Goal: Task Accomplishment & Management: Use online tool/utility

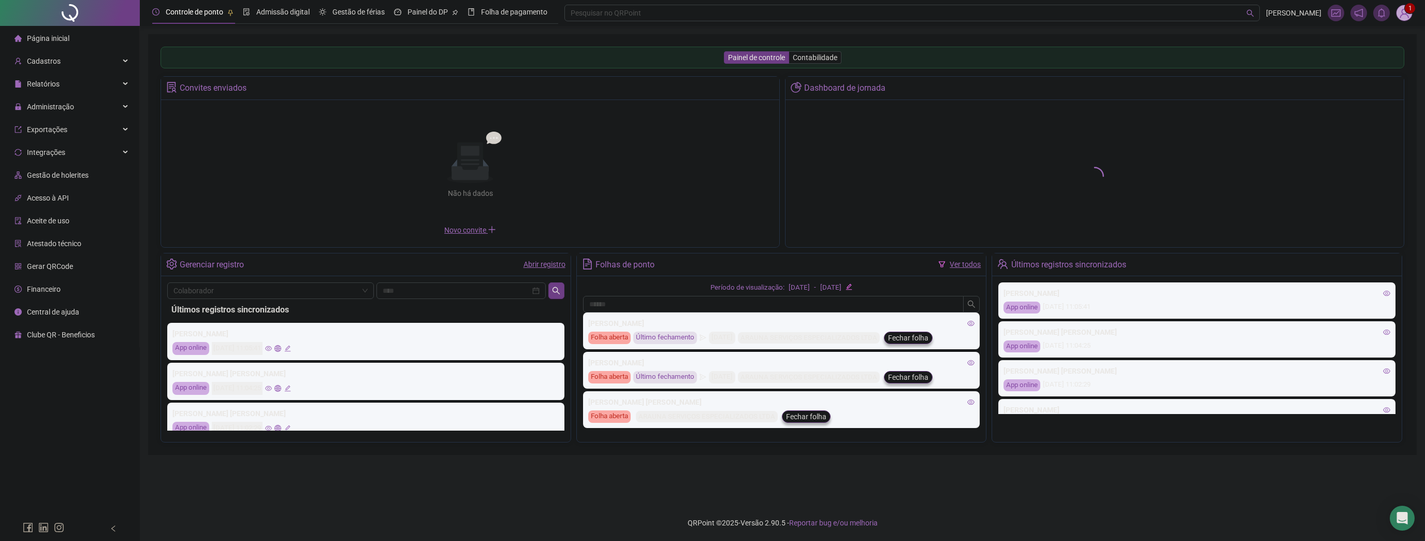
click at [1407, 12] on span "1" at bounding box center [1404, 13] width 17 height 17
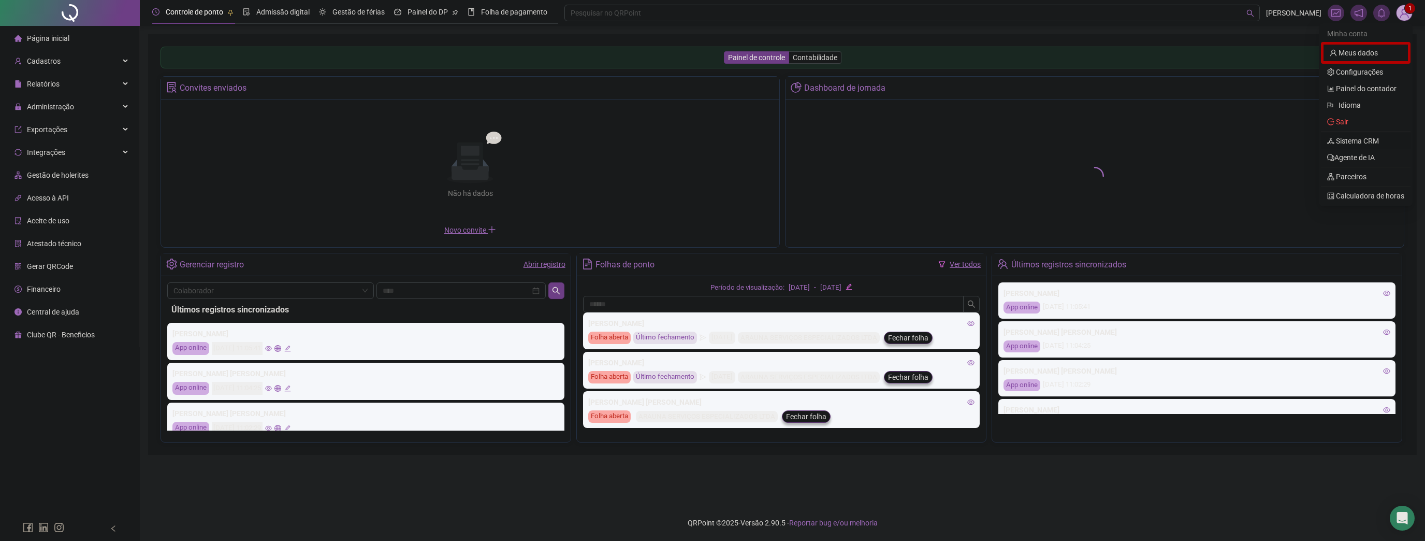
click at [1364, 140] on link "Sistema CRM" at bounding box center [1353, 141] width 52 height 8
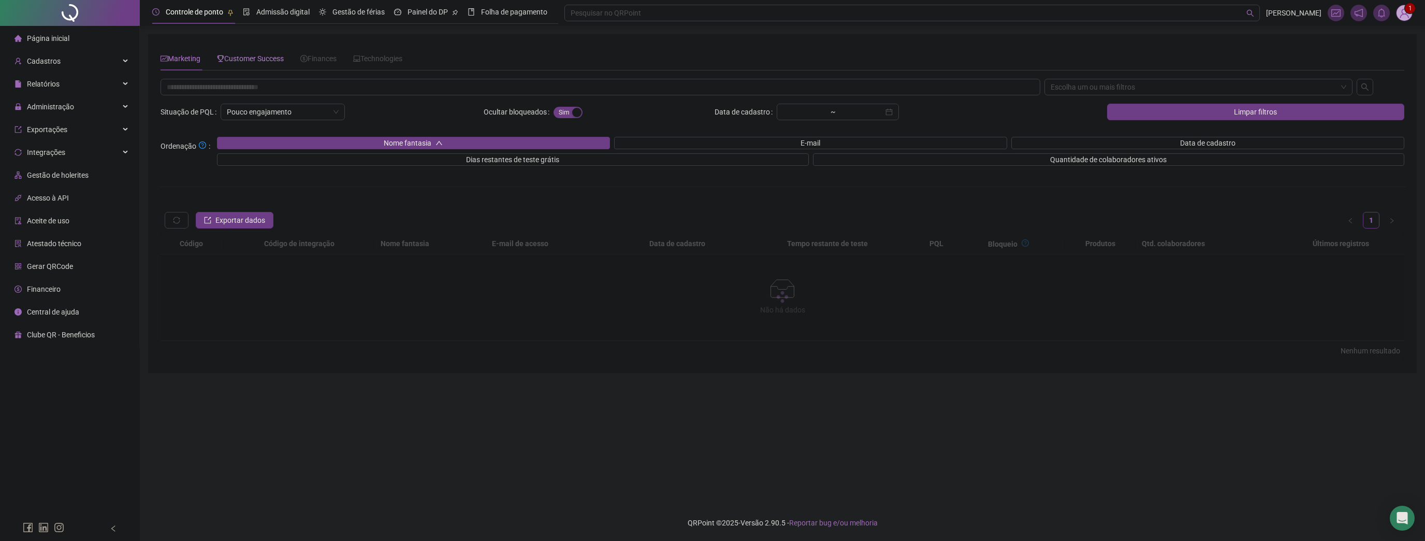
drag, startPoint x: 230, startPoint y: 62, endPoint x: 242, endPoint y: 63, distance: 12.5
click at [230, 62] on span "Customer Success" at bounding box center [250, 58] width 67 height 8
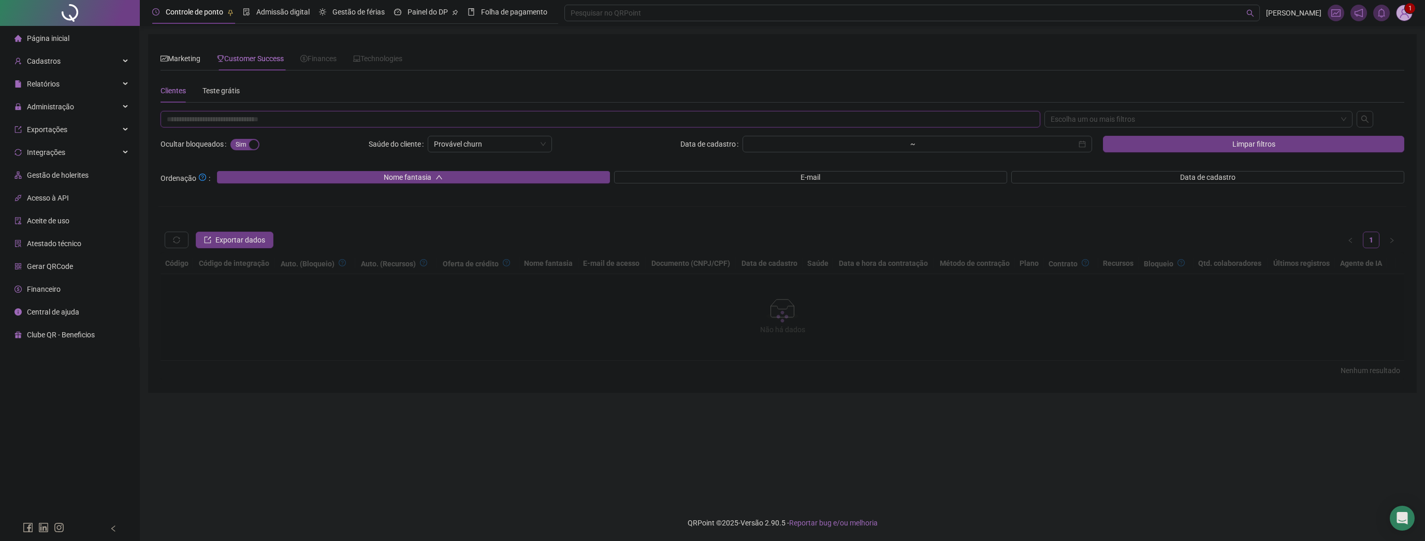
click at [311, 120] on input "text" at bounding box center [601, 119] width 880 height 17
paste input "**********"
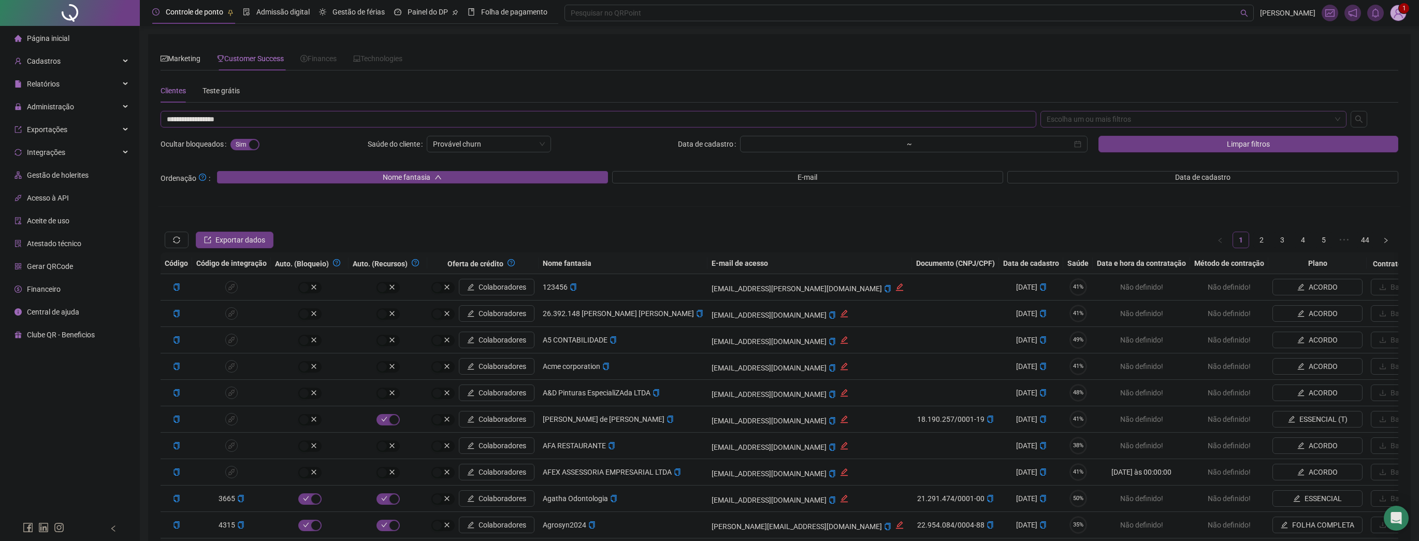
click at [1067, 120] on div "Escolha um ou mais filtros" at bounding box center [1193, 119] width 307 height 17
type input "**********"
click at [1077, 174] on div "CNPJ/CPF" at bounding box center [1194, 172] width 290 height 11
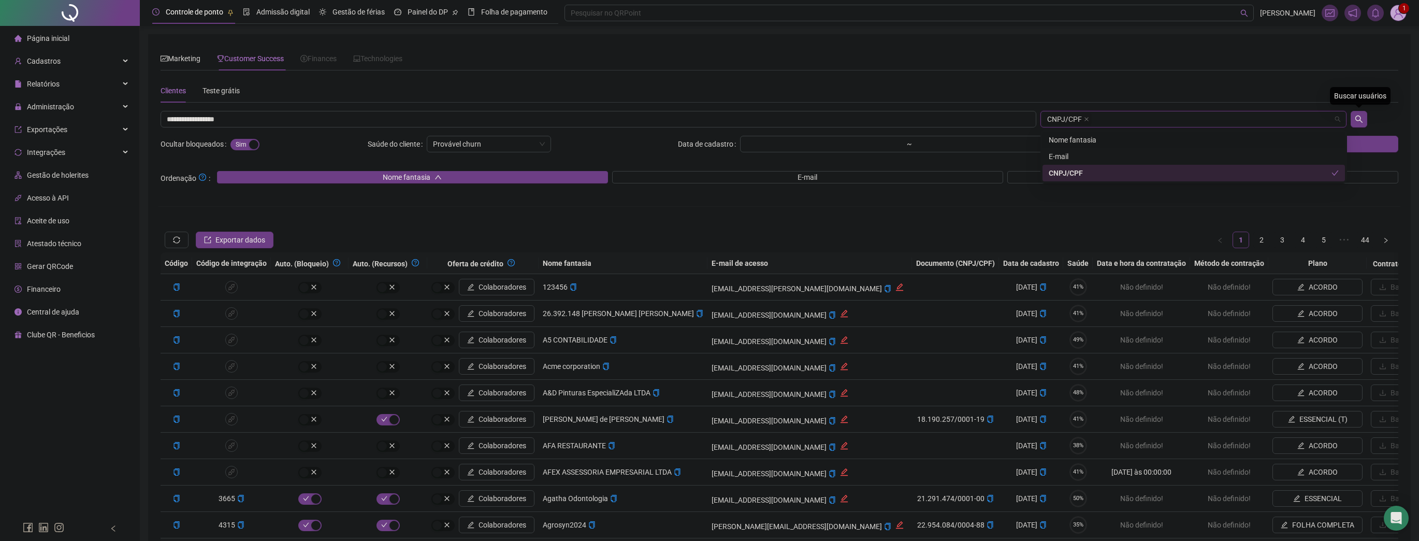
click at [1367, 116] on div at bounding box center [1375, 119] width 52 height 17
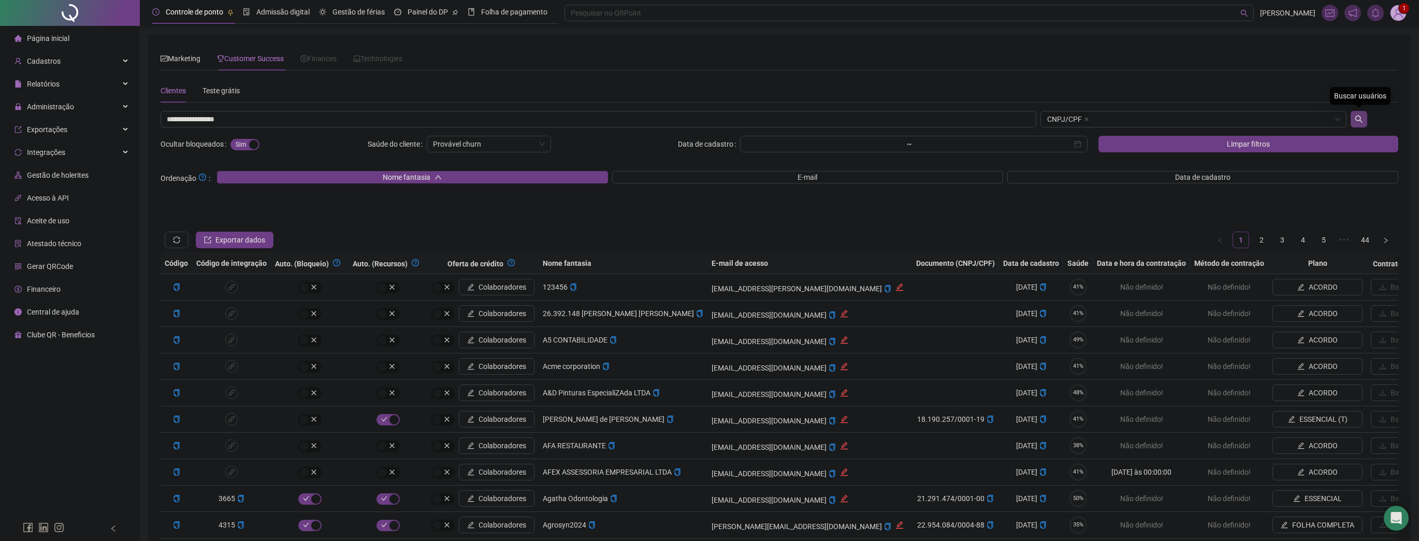
click at [1356, 117] on icon "search" at bounding box center [1358, 118] width 7 height 7
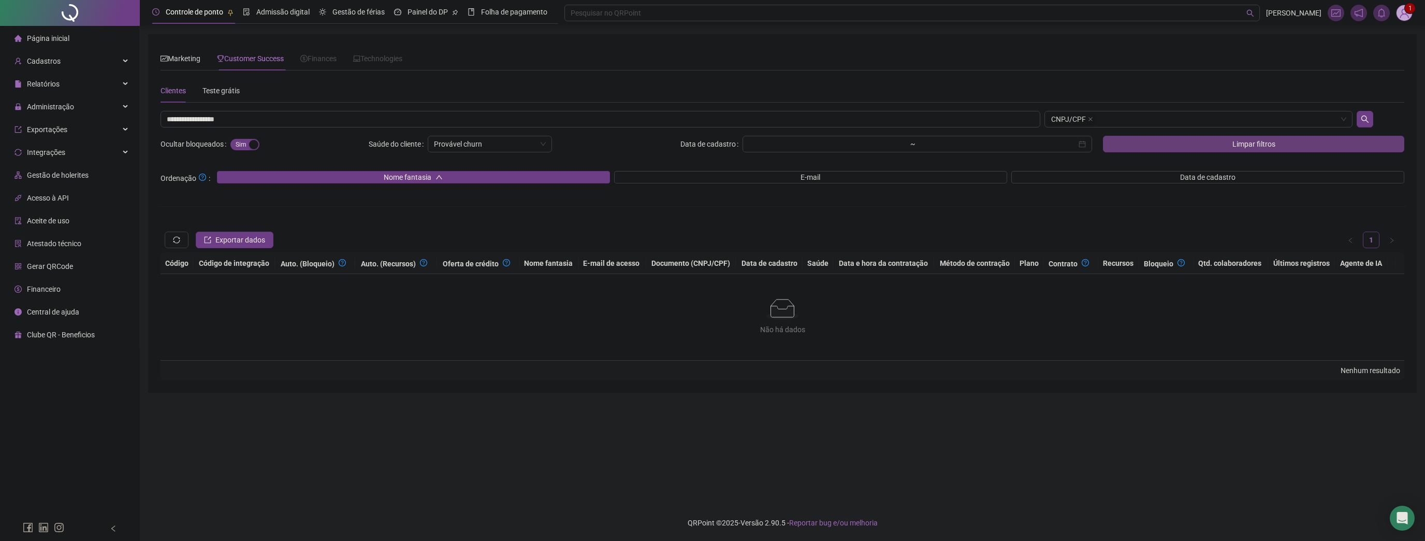
click at [1239, 145] on span "Limpar filtros" at bounding box center [1254, 143] width 43 height 11
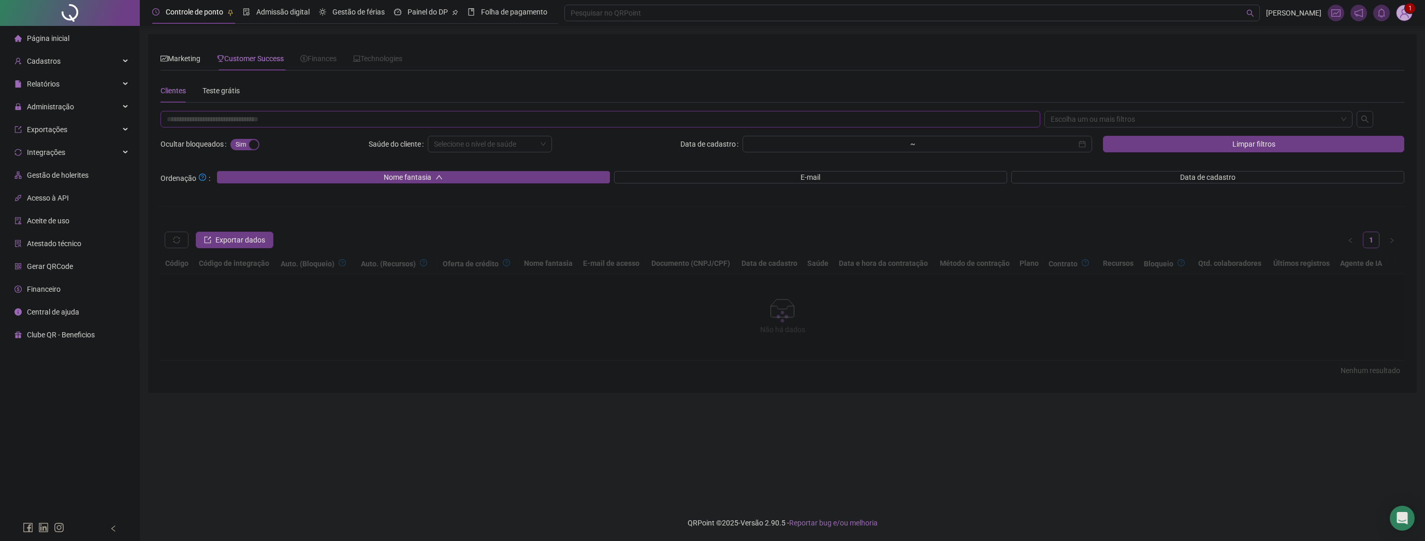
click at [652, 120] on input "text" at bounding box center [601, 119] width 880 height 17
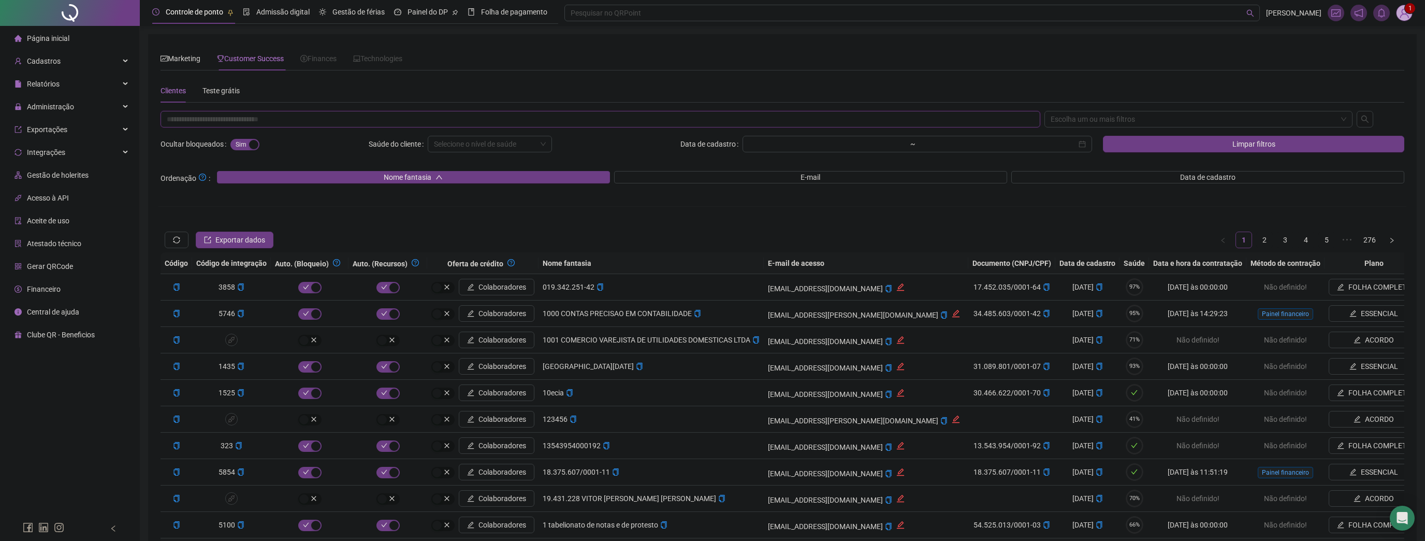
paste input "**********"
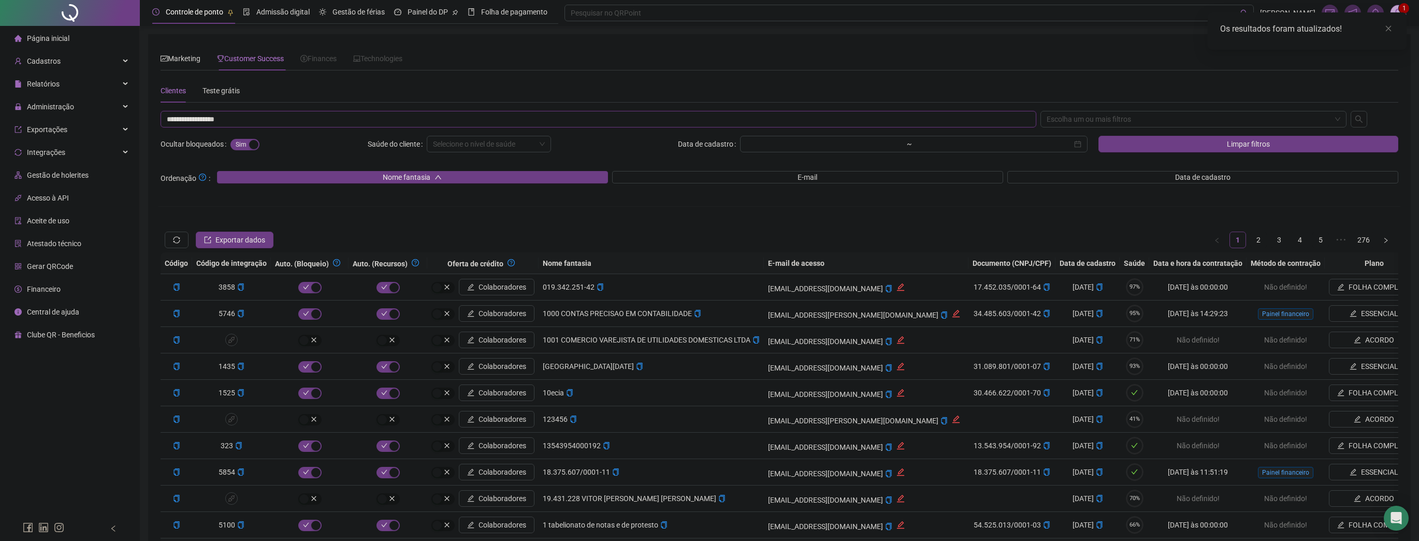
type input "**********"
click at [1128, 105] on div "**********" at bounding box center [780, 318] width 1238 height 479
click at [1130, 118] on div "Escolha um ou mais filtros" at bounding box center [1193, 119] width 307 height 17
click at [1093, 173] on div "CNPJ/CPF" at bounding box center [1194, 172] width 290 height 11
click at [1362, 116] on icon "search" at bounding box center [1359, 119] width 8 height 8
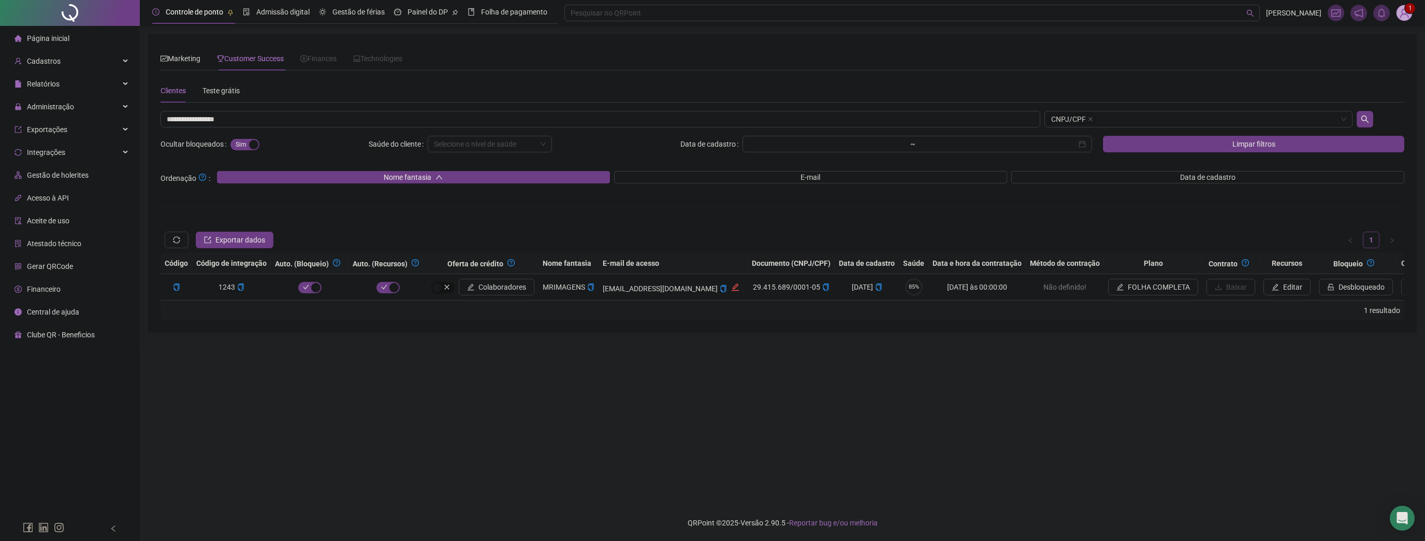
drag, startPoint x: 1103, startPoint y: 308, endPoint x: 1110, endPoint y: 306, distance: 7.0
click at [1110, 306] on div "1 resultado" at bounding box center [783, 310] width 1244 height 20
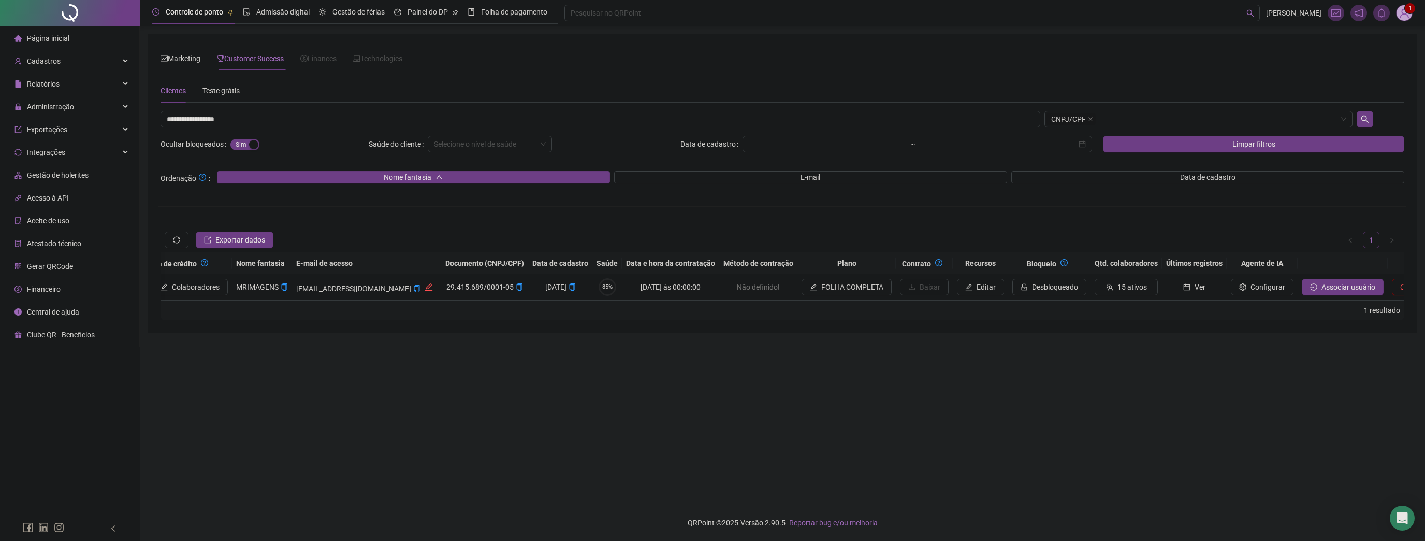
scroll to position [0, 376]
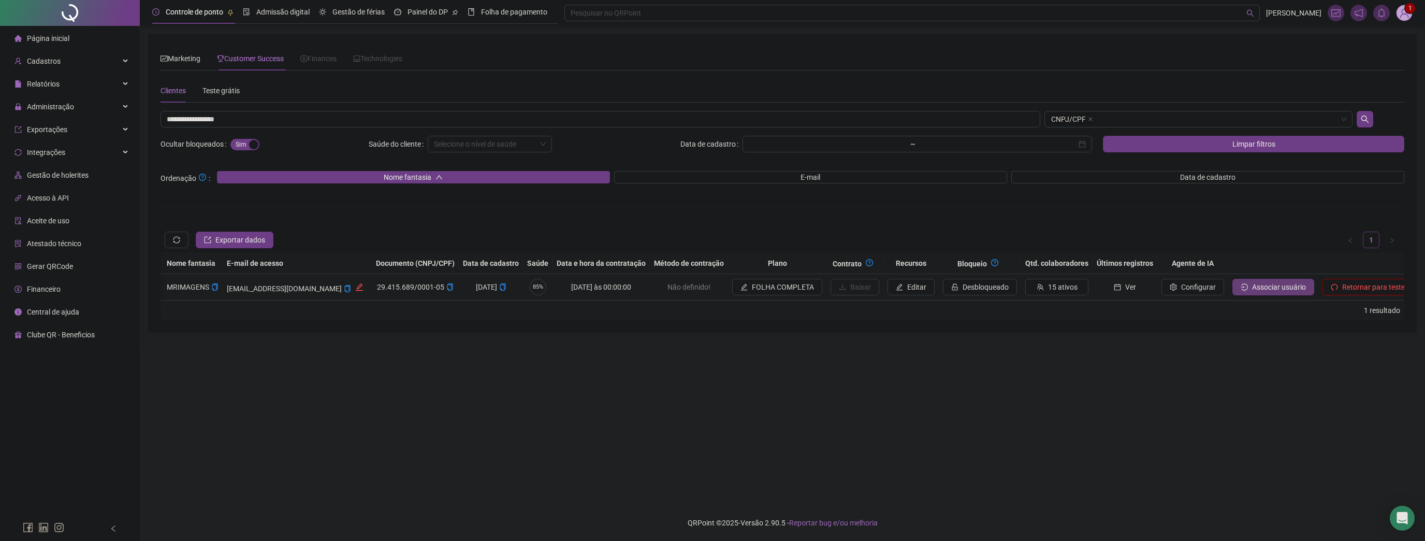
click at [1252, 283] on span "Associar usuário" at bounding box center [1279, 286] width 54 height 11
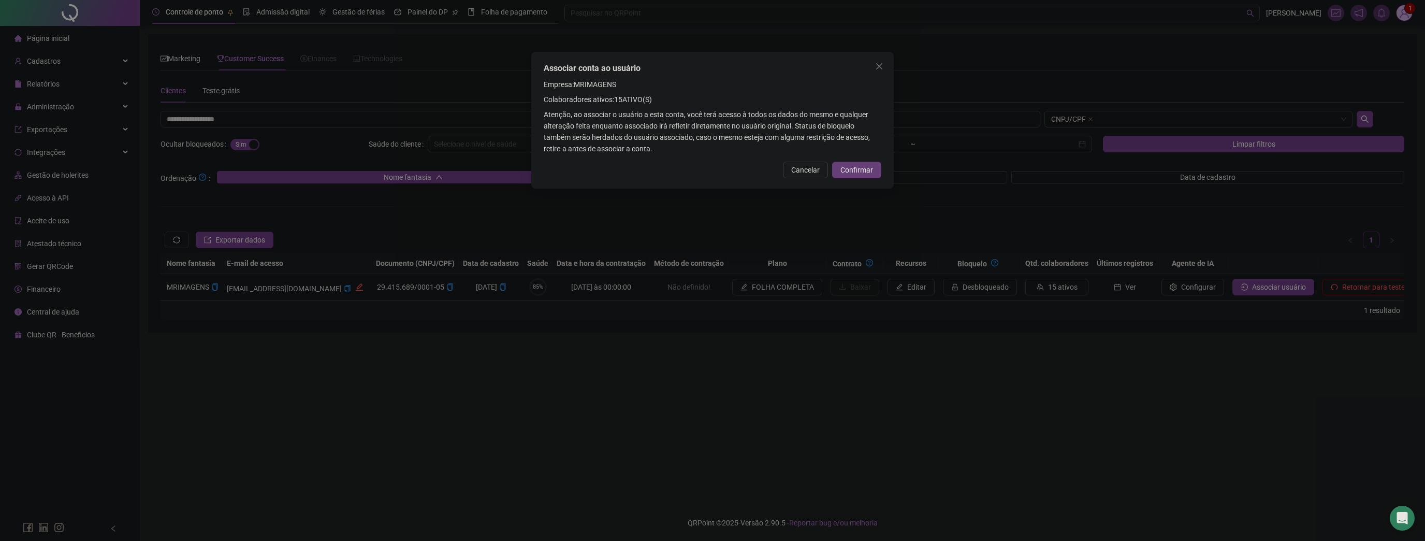
click at [862, 164] on button "Confirmar" at bounding box center [856, 170] width 49 height 17
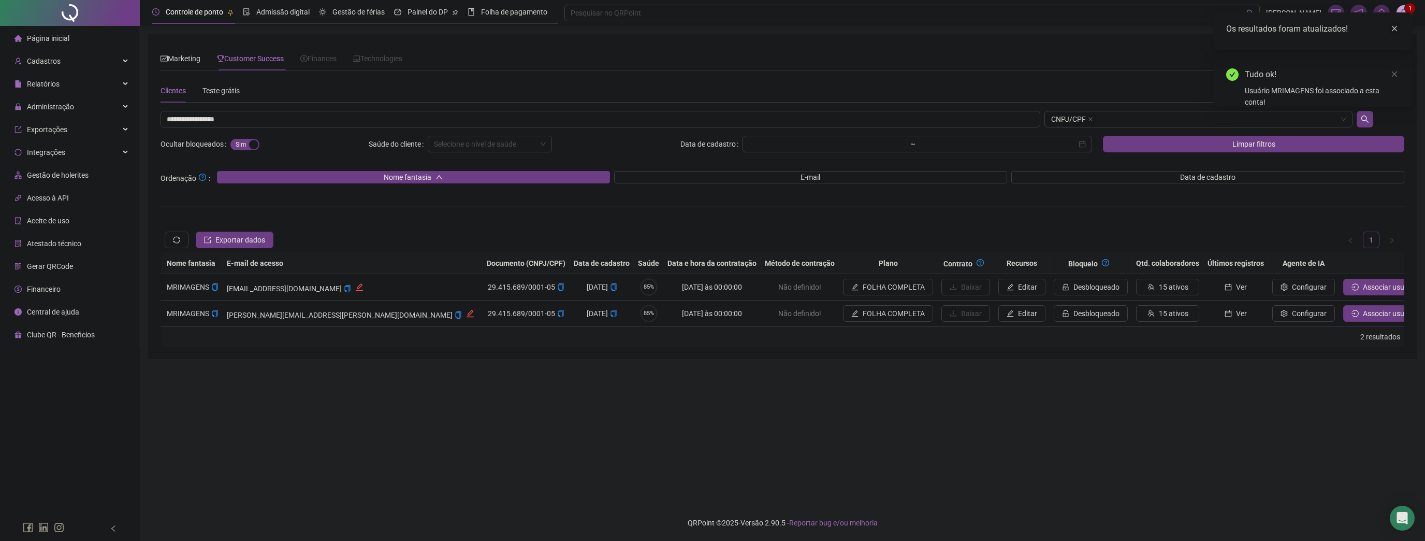
click at [1391, 27] on icon "close" at bounding box center [1394, 28] width 7 height 7
click at [1404, 16] on img at bounding box center [1405, 13] width 16 height 16
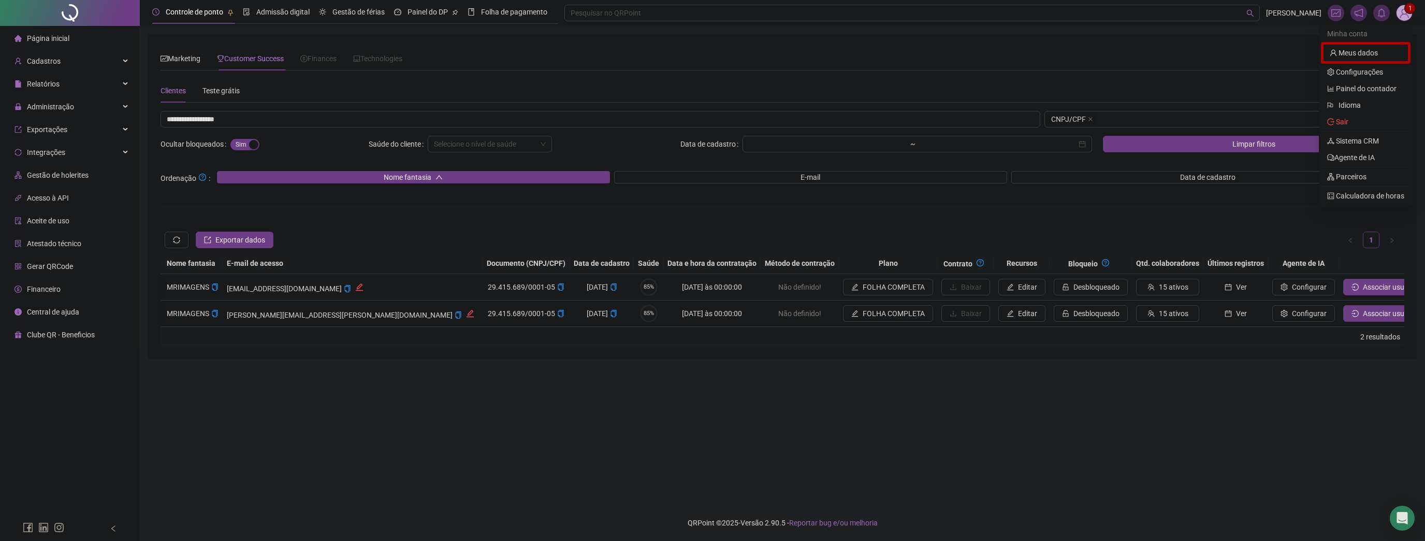
click at [1161, 44] on div "Marketing Customer Success Finances Technologies Escolha um ou mais filtros Sit…" at bounding box center [782, 196] width 1269 height 325
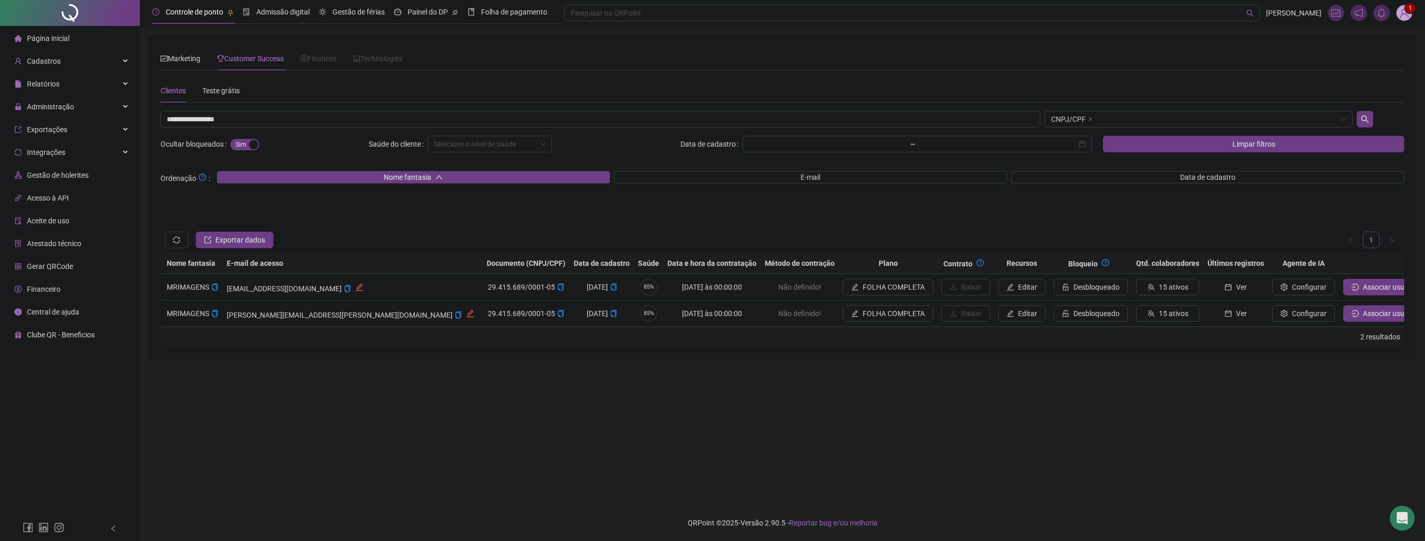
click at [1415, 10] on header "Controle de ponto Admissão digital Gestão de férias Painel do DP Folha de pagam…" at bounding box center [782, 13] width 1285 height 26
click at [1409, 9] on sup "1" at bounding box center [1410, 8] width 10 height 10
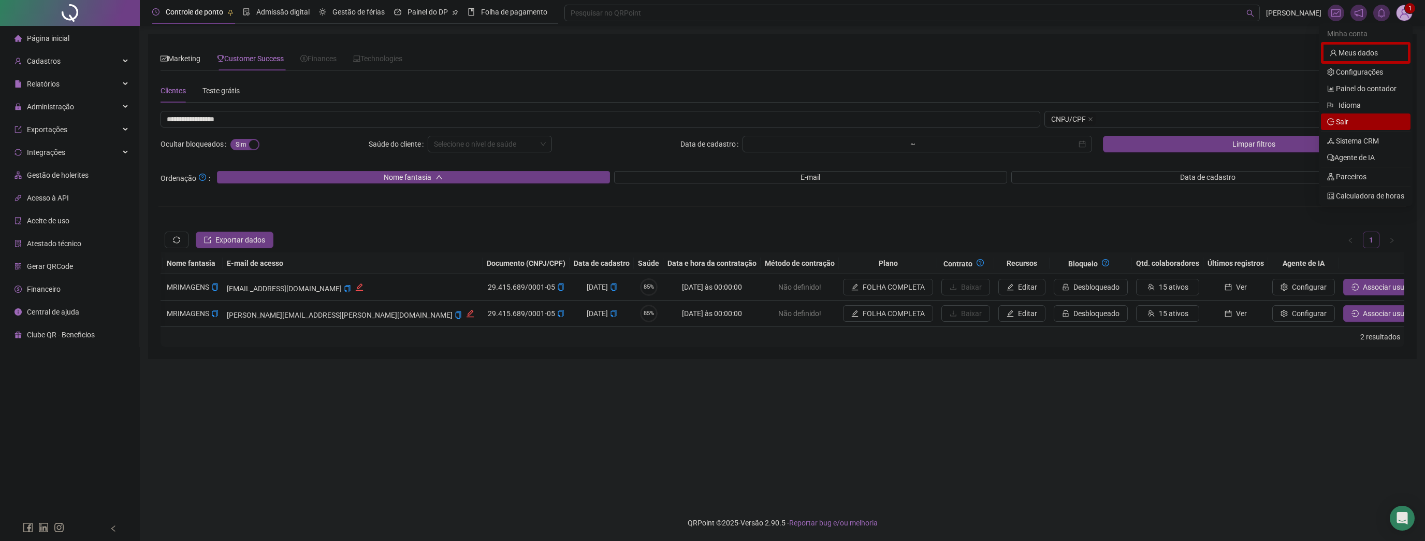
click at [1347, 120] on span "Sair" at bounding box center [1342, 122] width 12 height 8
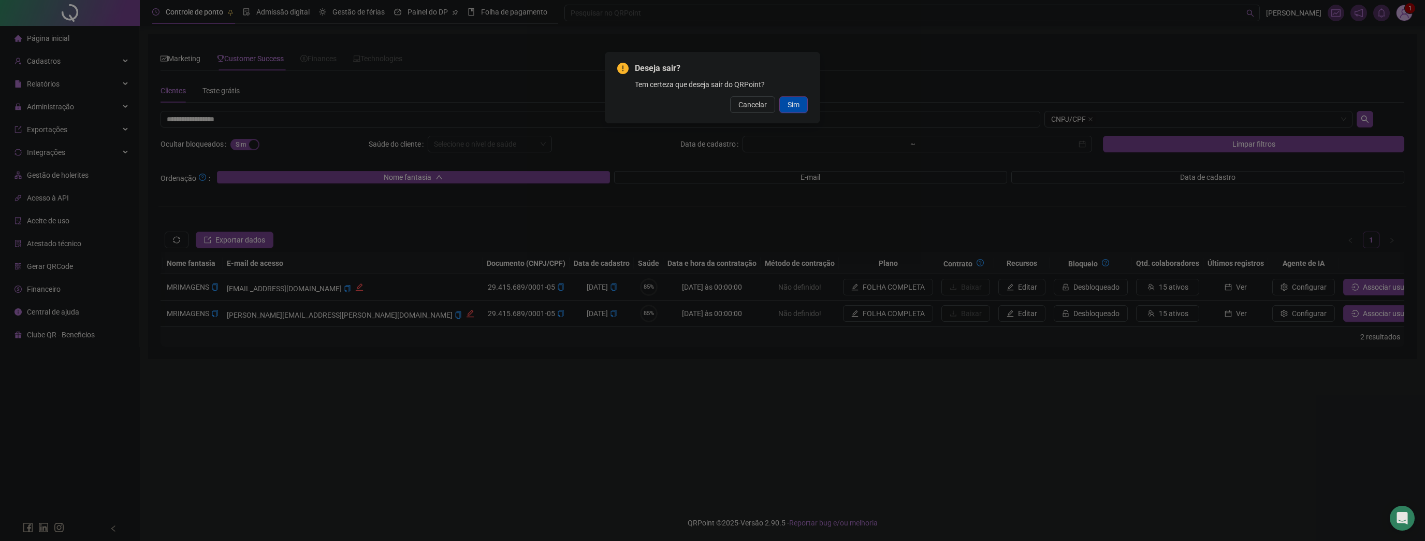
click at [794, 108] on span "Sim" at bounding box center [794, 104] width 12 height 11
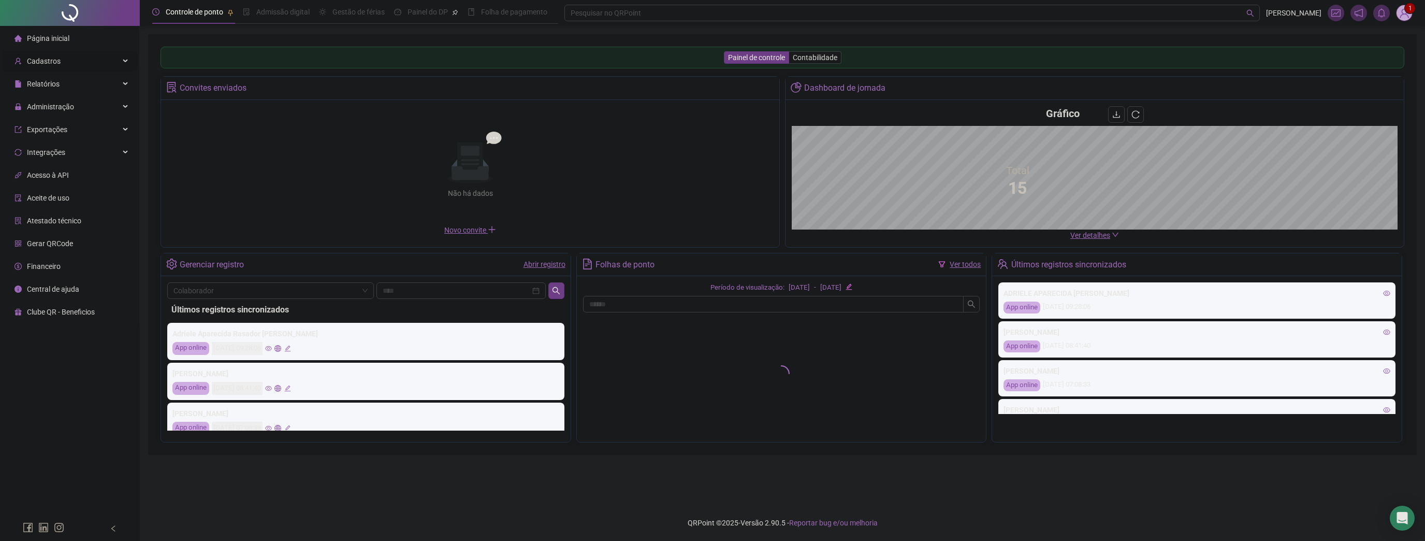
click at [50, 62] on span "Cadastros" at bounding box center [44, 61] width 34 height 8
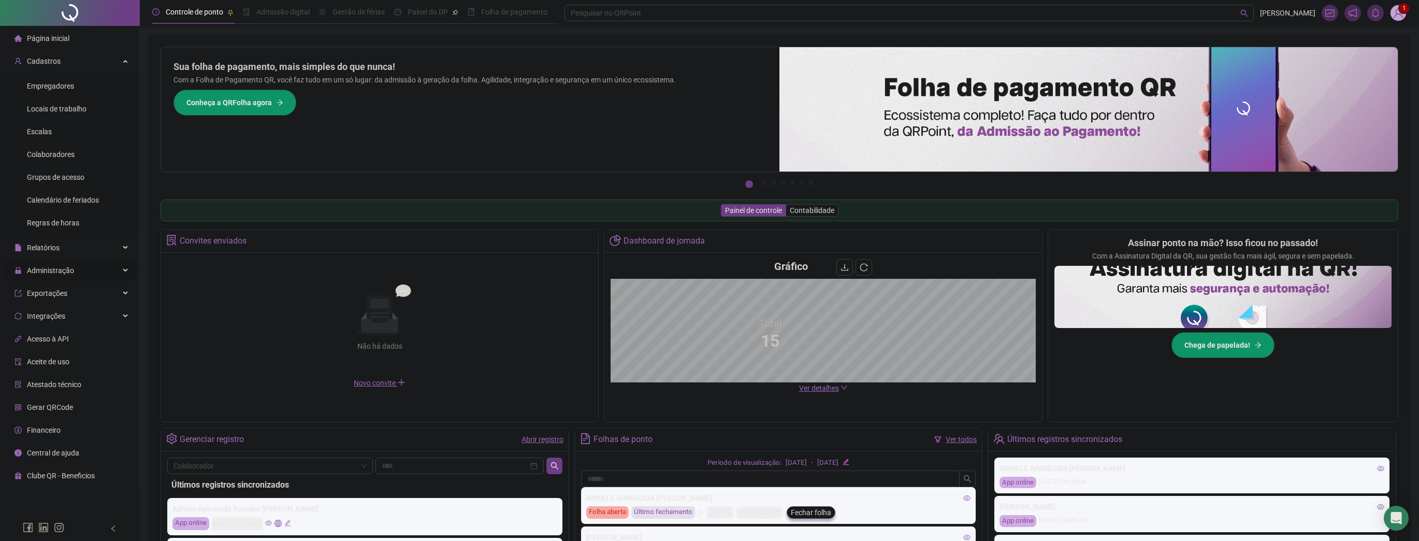
click at [55, 274] on span "Administração" at bounding box center [45, 270] width 60 height 21
click at [50, 289] on div "Ajustes da folha" at bounding box center [53, 295] width 52 height 21
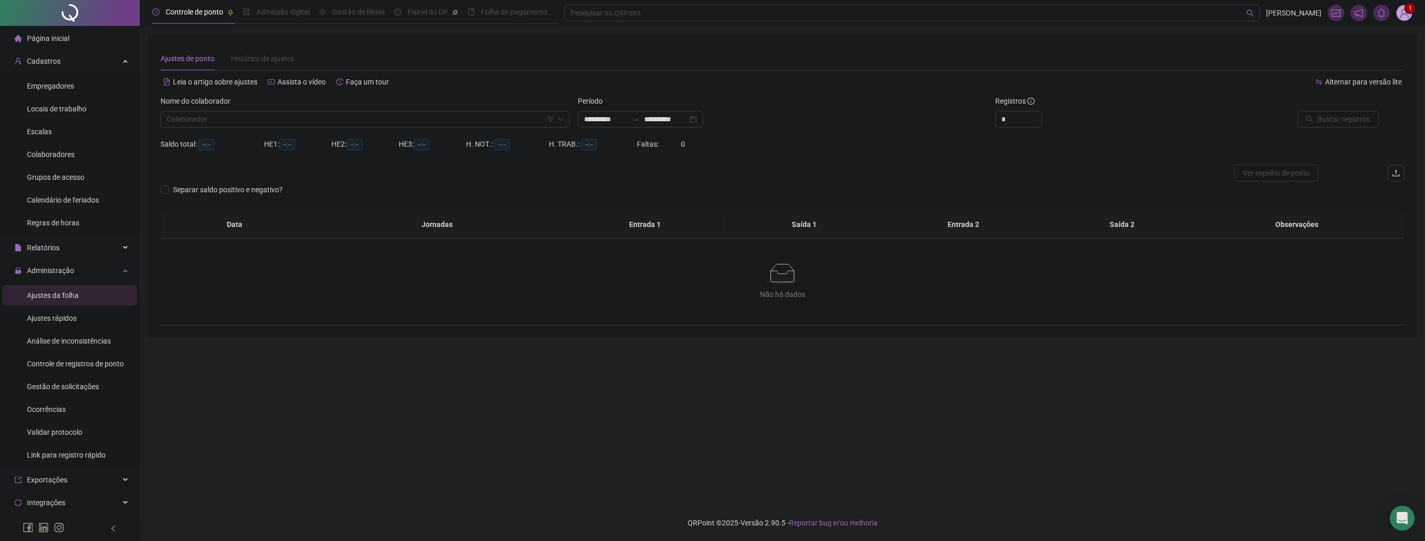
type input "**********"
click at [297, 112] on input "search" at bounding box center [360, 119] width 387 height 16
click at [222, 125] on input "search" at bounding box center [360, 119] width 387 height 16
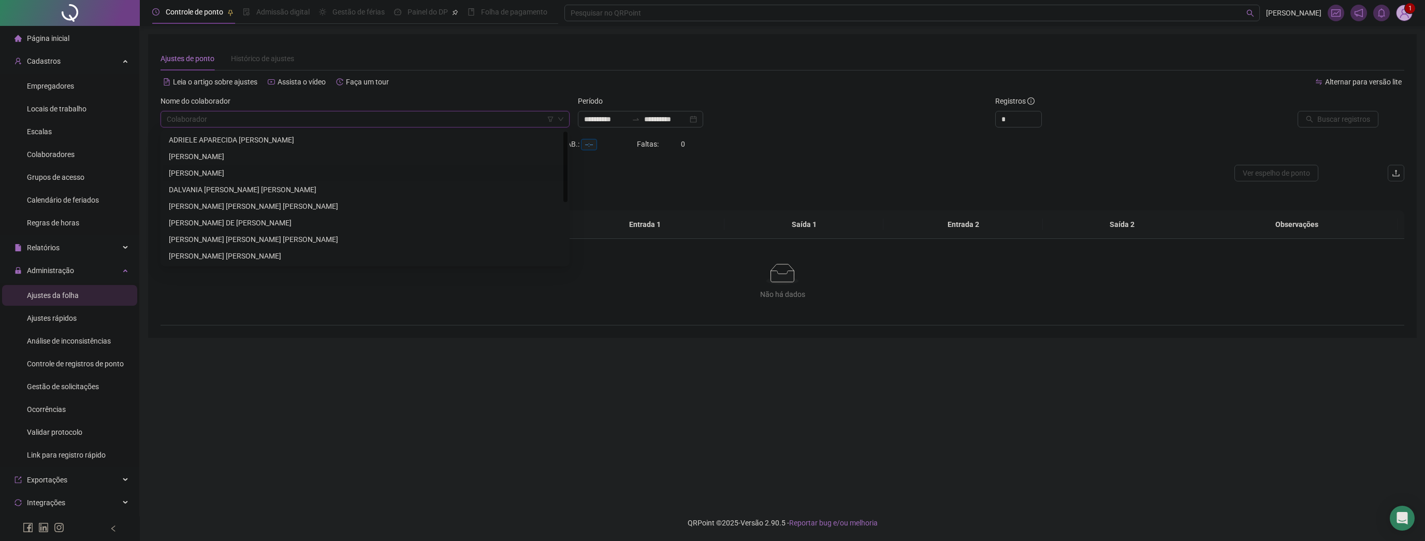
click at [211, 175] on div "[PERSON_NAME]" at bounding box center [365, 172] width 393 height 11
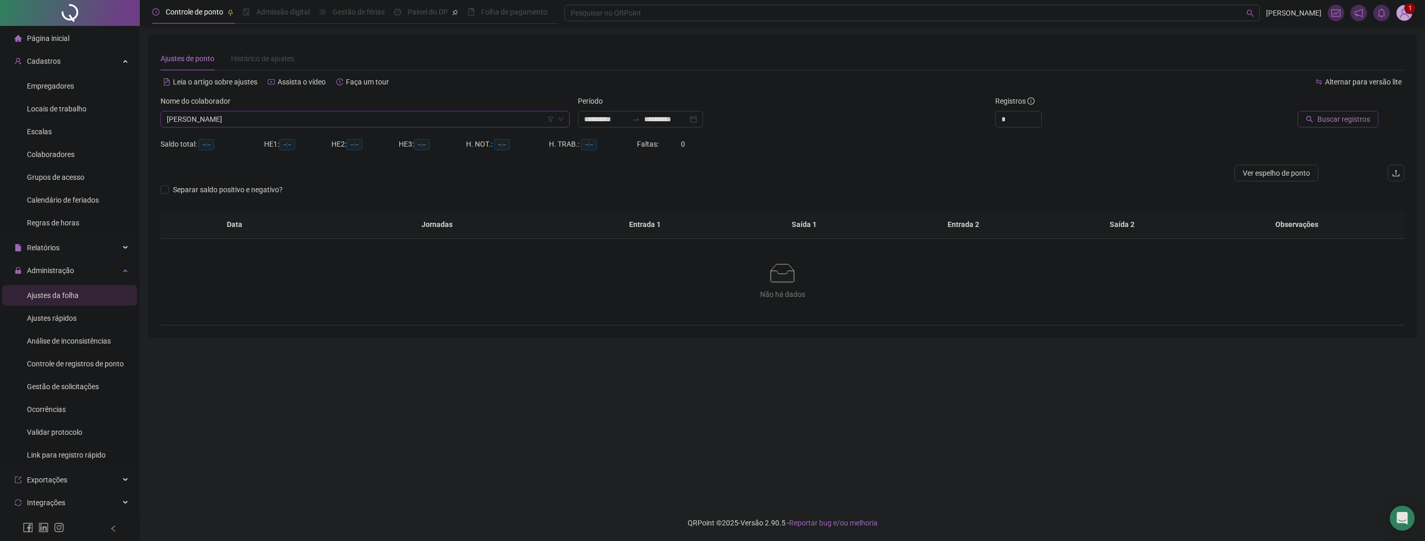
click at [1328, 125] on button "Buscar registros" at bounding box center [1338, 119] width 81 height 17
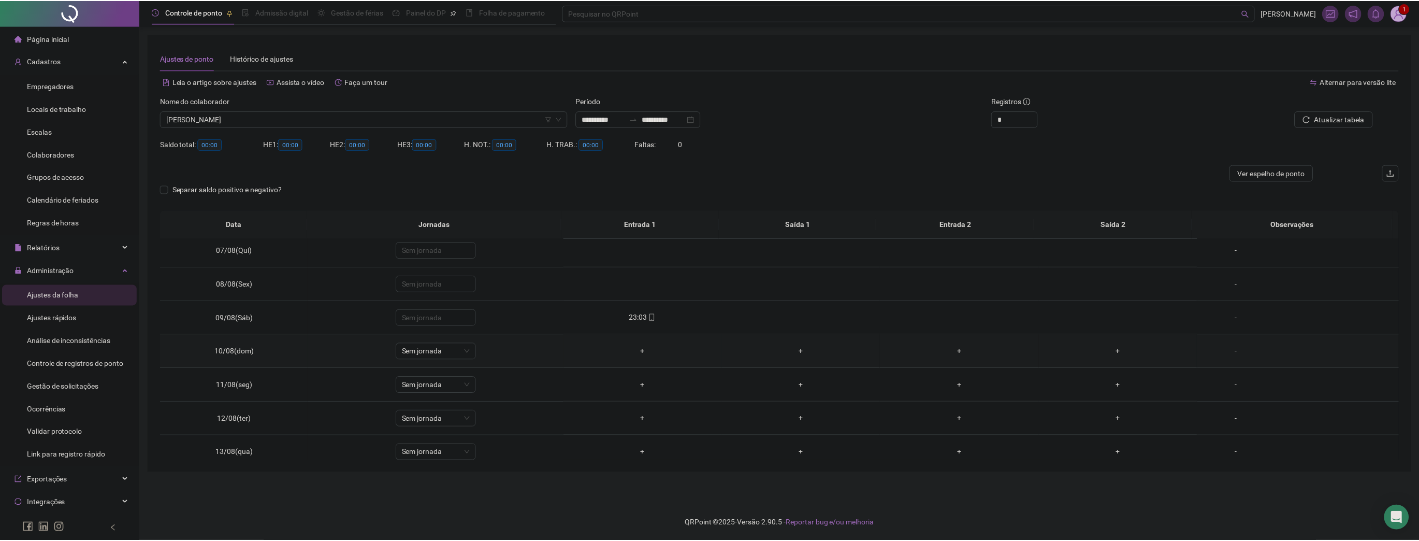
scroll to position [249, 0]
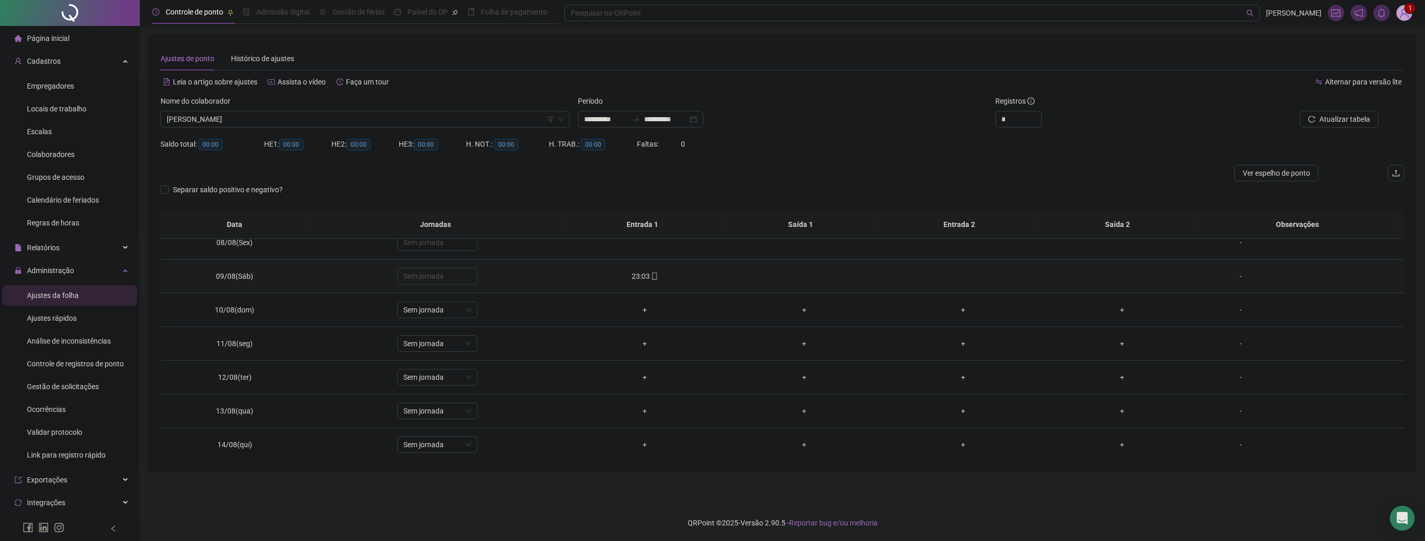
click at [442, 277] on span "Sem jornada" at bounding box center [437, 276] width 68 height 16
click at [53, 250] on span "Relatórios" at bounding box center [43, 247] width 33 height 8
click at [60, 323] on div "Folha de ponto" at bounding box center [51, 318] width 48 height 21
